Goal: Task Accomplishment & Management: Manage account settings

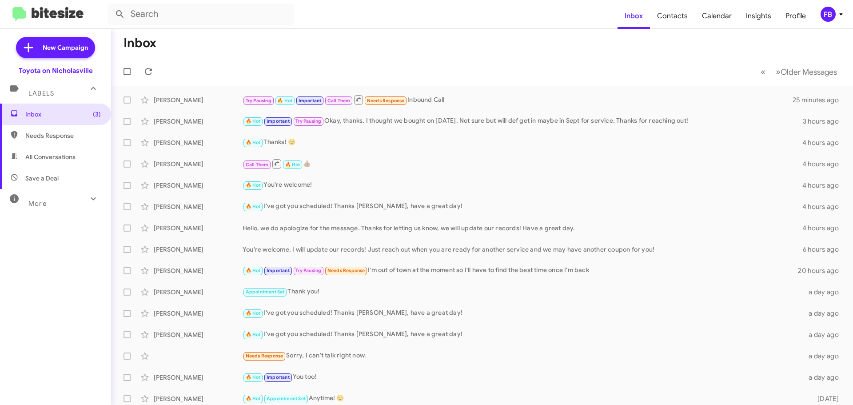
drag, startPoint x: 71, startPoint y: 156, endPoint x: 75, endPoint y: 152, distance: 6.3
click at [71, 156] on span "All Conversations" at bounding box center [50, 156] width 50 height 9
type input "in:all-conversations"
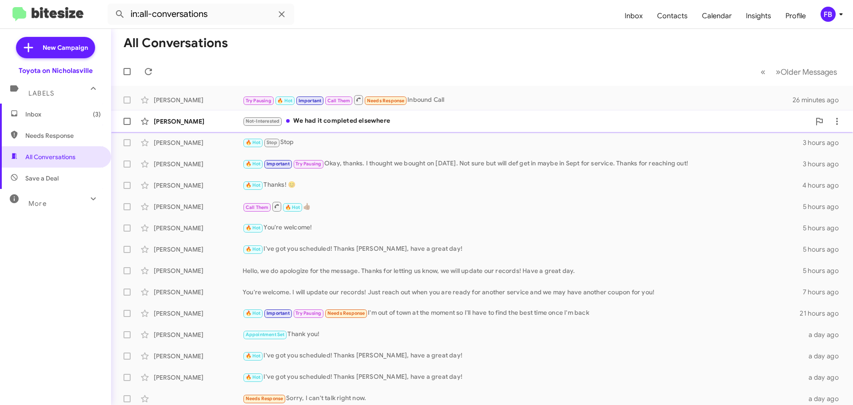
click at [414, 115] on div "[PERSON_NAME] Not-Interested We had it completed elsewhere 31 minutes ago" at bounding box center [481, 121] width 727 height 18
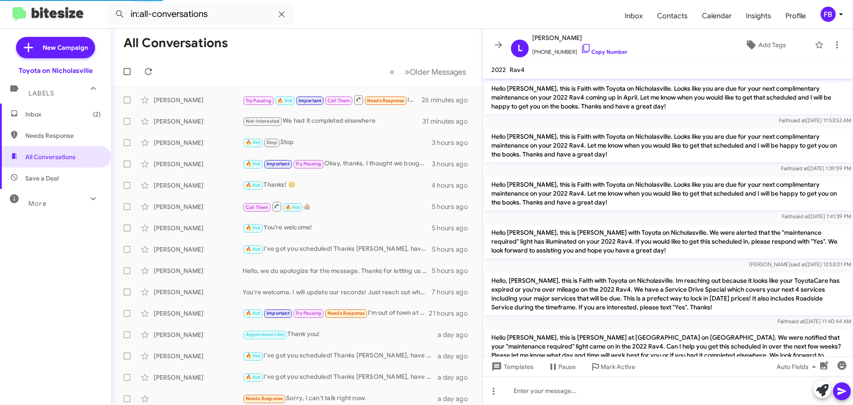
scroll to position [83, 0]
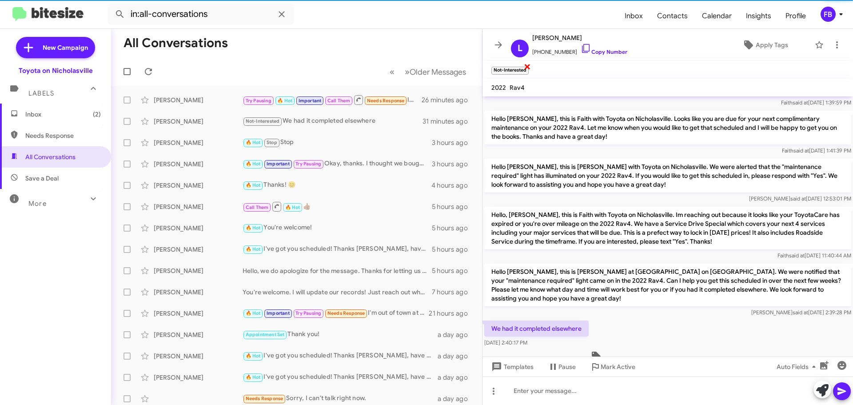
click at [527, 67] on span "×" at bounding box center [527, 66] width 7 height 11
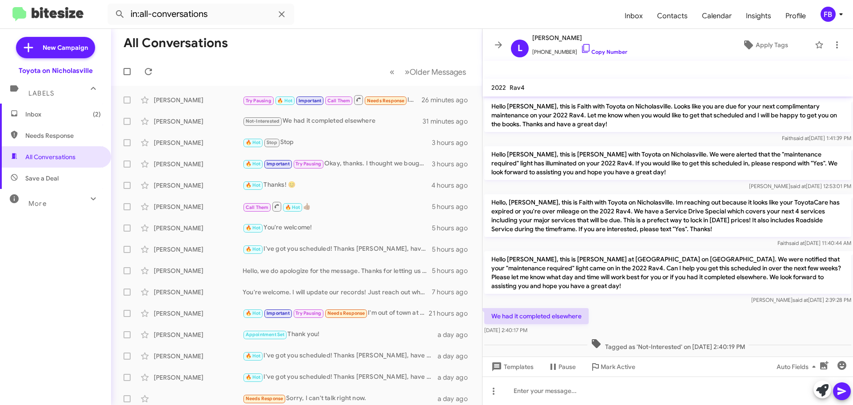
scroll to position [101, 0]
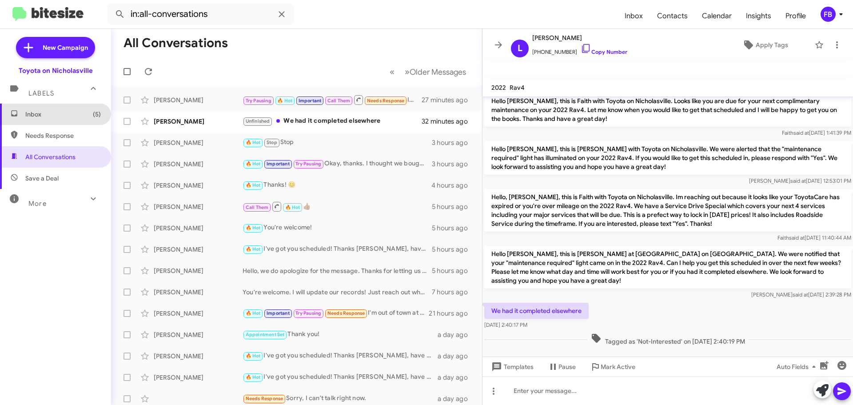
click at [75, 117] on span "Inbox (5)" at bounding box center [63, 114] width 76 height 9
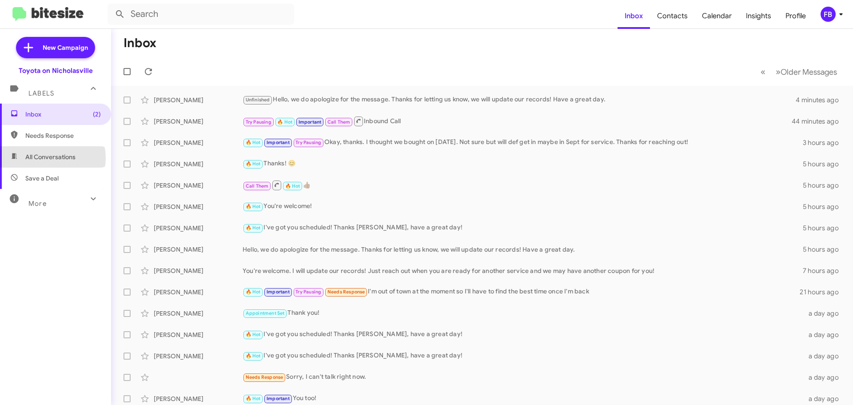
click at [48, 158] on span "All Conversations" at bounding box center [50, 156] width 50 height 9
type input "in:all-conversations"
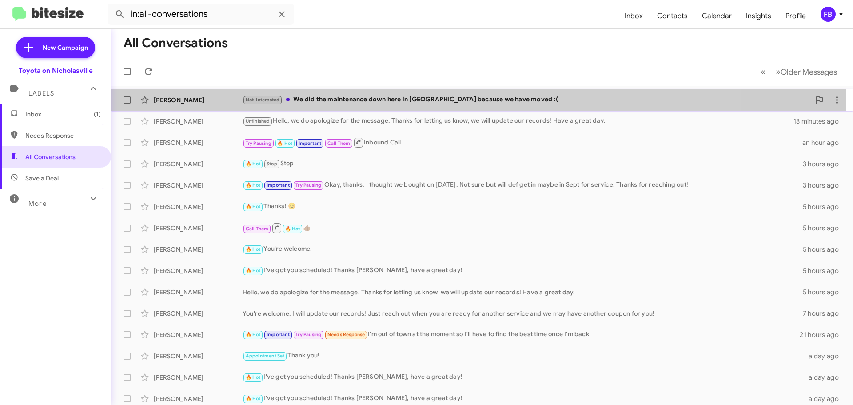
click at [398, 100] on div "Not-Interested We did the maintenance down here in [GEOGRAPHIC_DATA] because we…" at bounding box center [526, 100] width 568 height 10
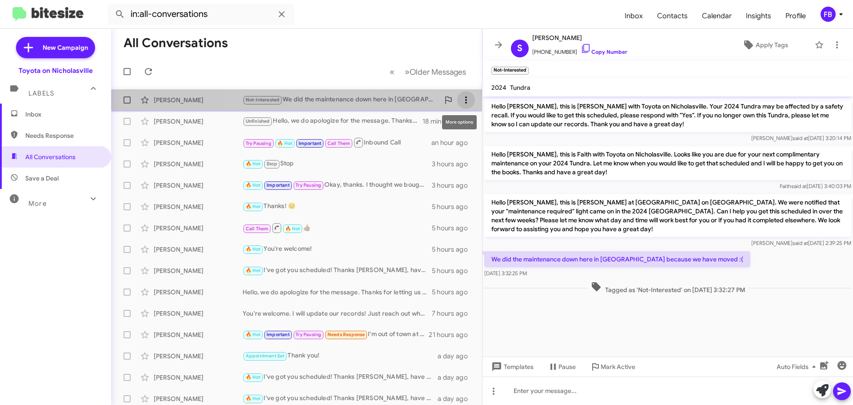
click at [463, 99] on icon at bounding box center [466, 100] width 11 height 11
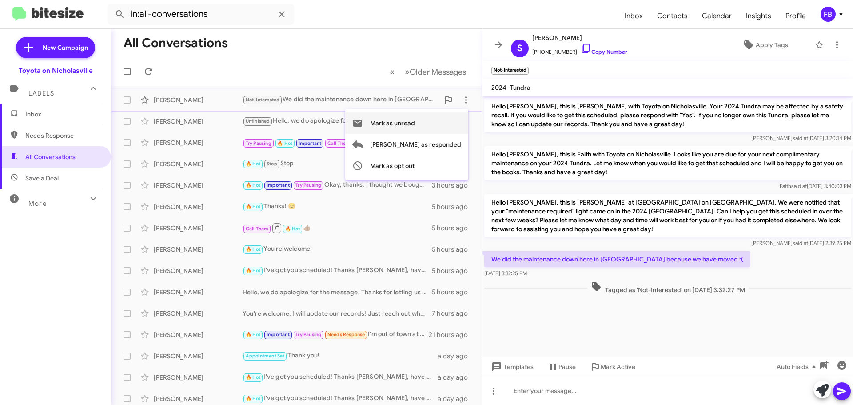
click at [415, 124] on span "Mark as unread" at bounding box center [392, 122] width 45 height 21
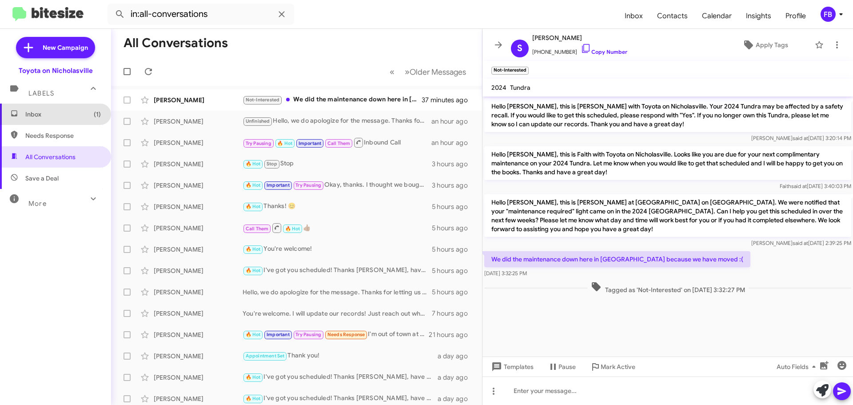
click at [80, 111] on span "Inbox (1)" at bounding box center [63, 114] width 76 height 9
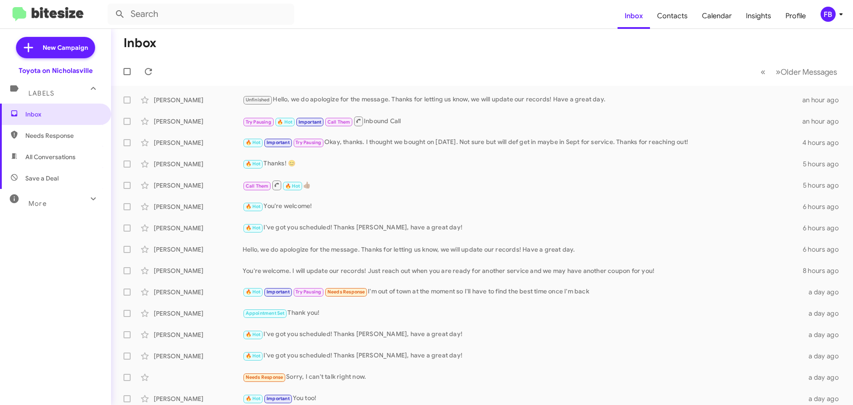
click at [34, 155] on span "All Conversations" at bounding box center [50, 156] width 50 height 9
type input "in:all-conversations"
